Goal: Transaction & Acquisition: Purchase product/service

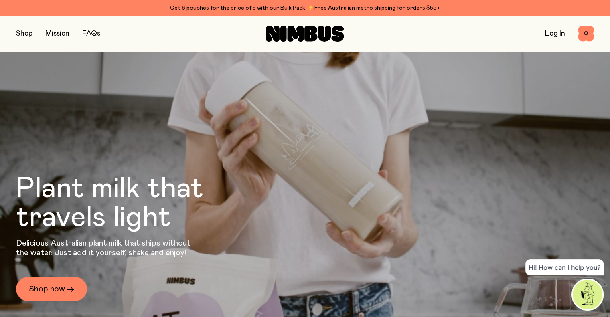
click at [17, 30] on button "button" at bounding box center [24, 33] width 16 height 11
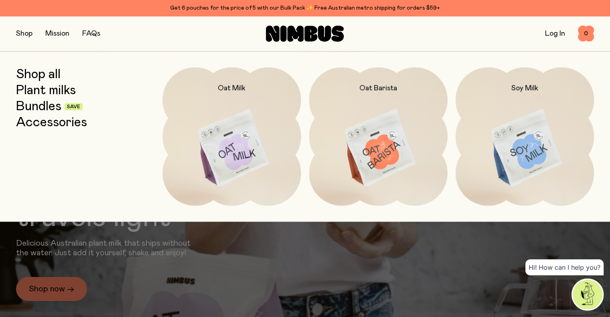
click at [550, 134] on img at bounding box center [525, 148] width 138 height 163
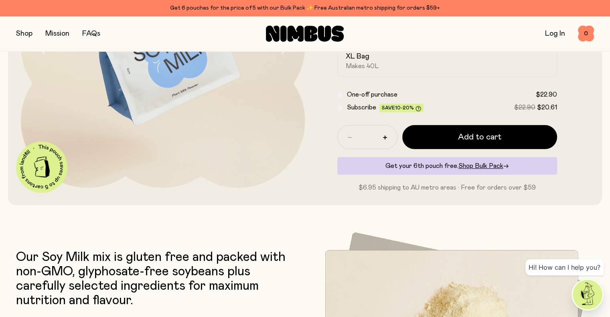
scroll to position [80, 0]
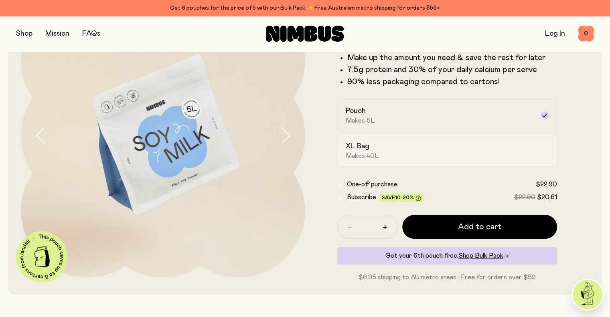
click at [363, 151] on h2 "XL Bag" at bounding box center [358, 147] width 24 height 10
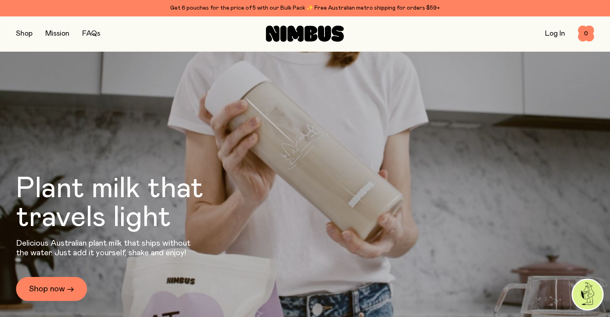
click at [24, 34] on button "button" at bounding box center [24, 33] width 16 height 11
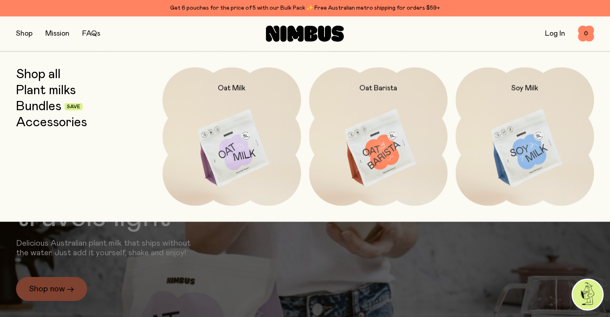
click at [39, 109] on link "Bundles" at bounding box center [38, 106] width 45 height 14
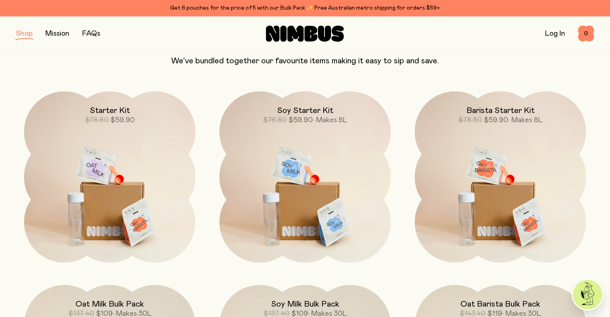
scroll to position [80, 0]
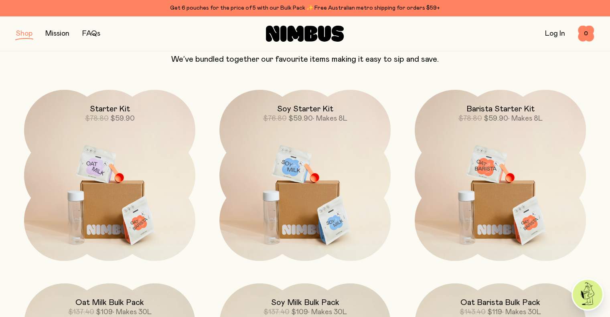
click at [299, 191] on img at bounding box center [304, 190] width 171 height 201
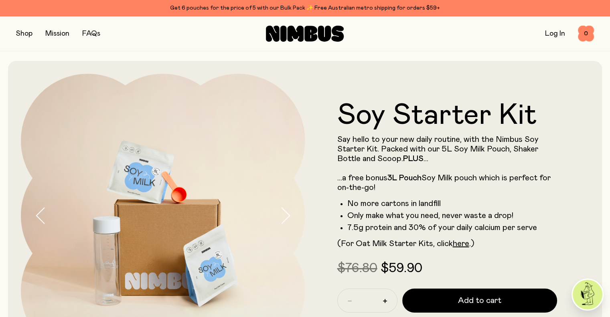
click at [26, 31] on button "button" at bounding box center [24, 33] width 16 height 11
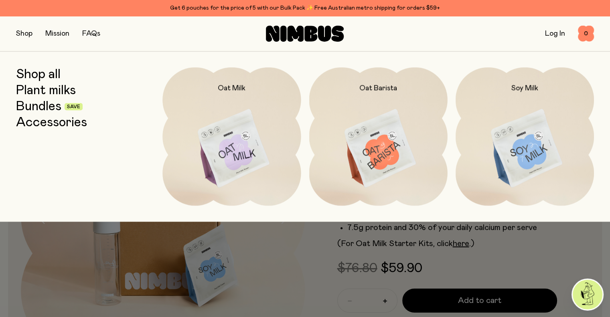
click at [511, 132] on img at bounding box center [525, 148] width 138 height 163
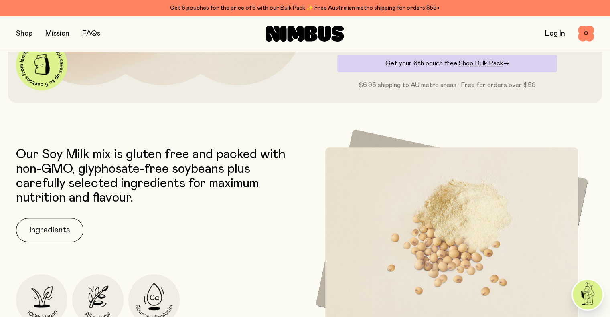
scroll to position [160, 0]
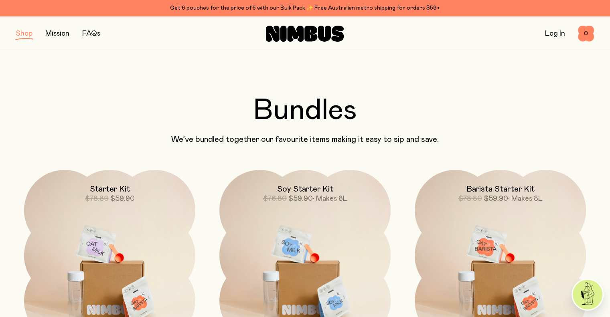
scroll to position [80, 0]
